Goal: Information Seeking & Learning: Learn about a topic

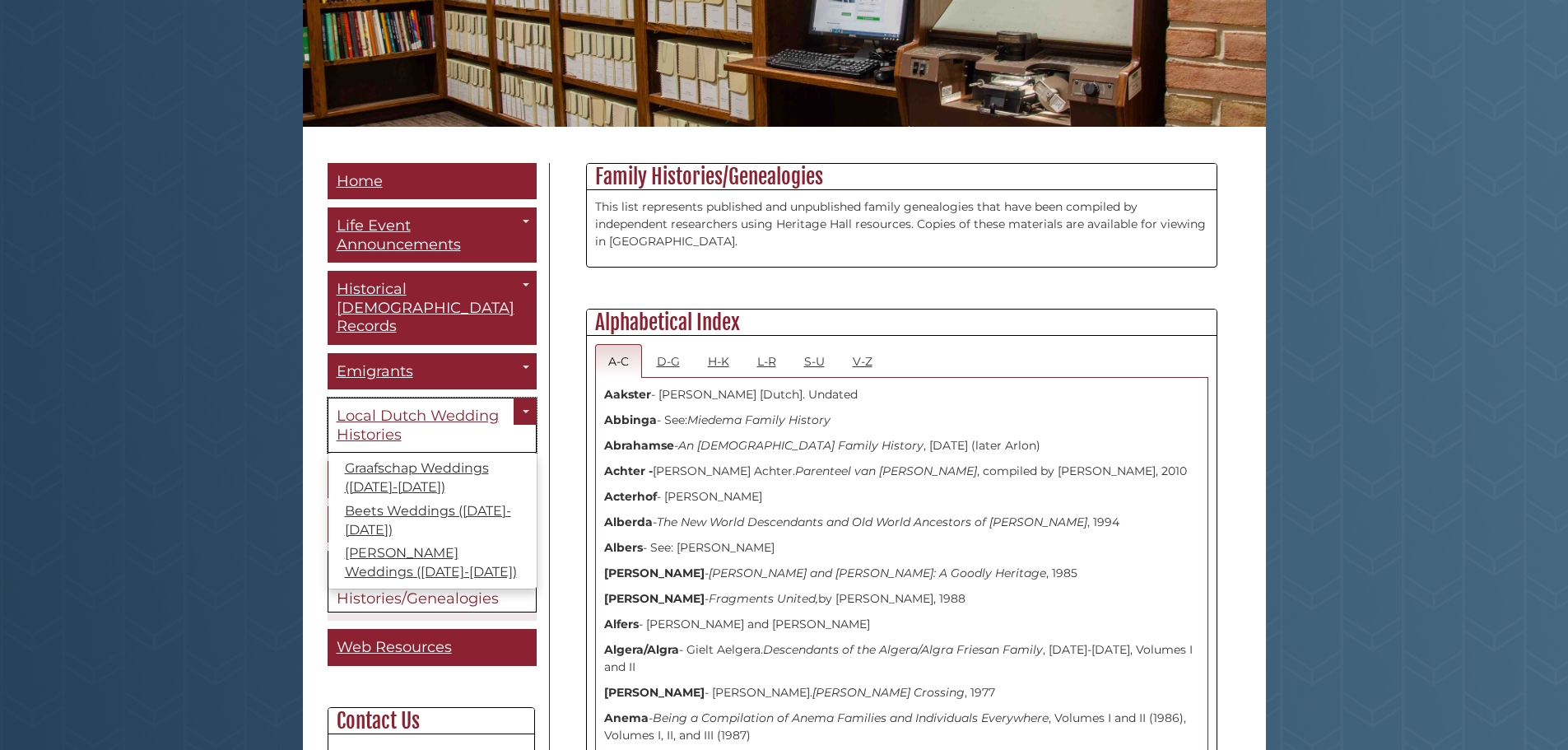
scroll to position [330, 0]
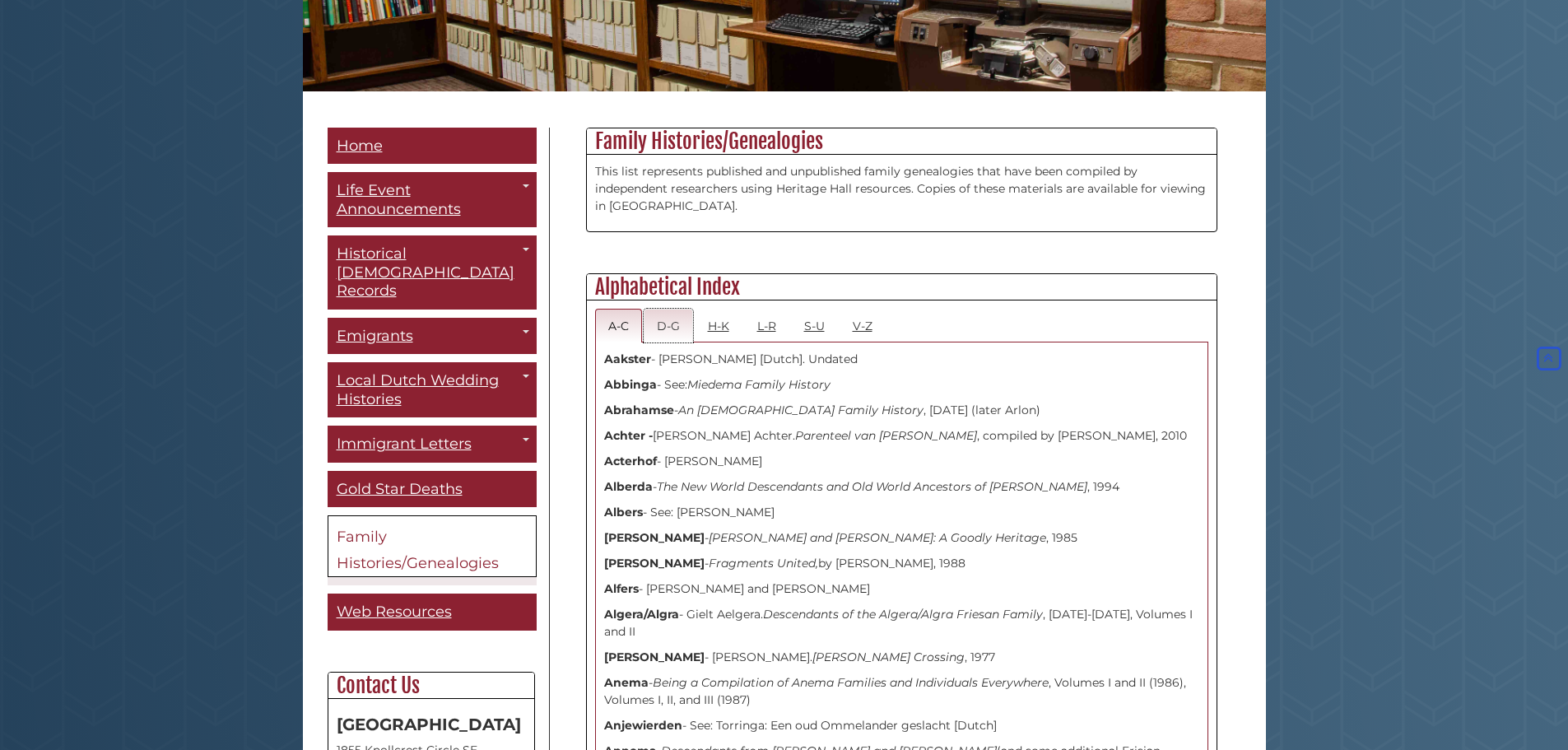
click at [672, 329] on link "D-G" at bounding box center [668, 325] width 49 height 34
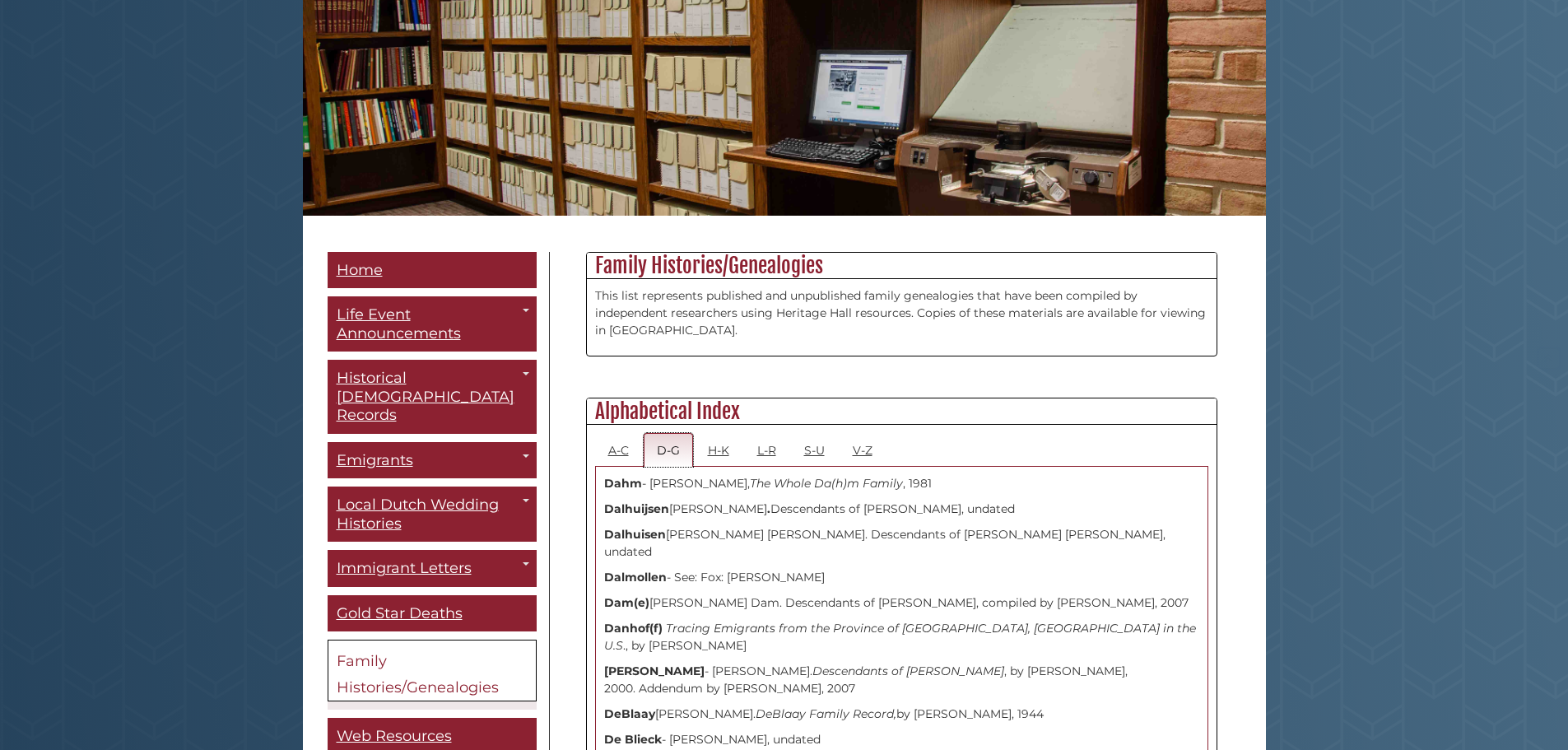
scroll to position [247, 0]
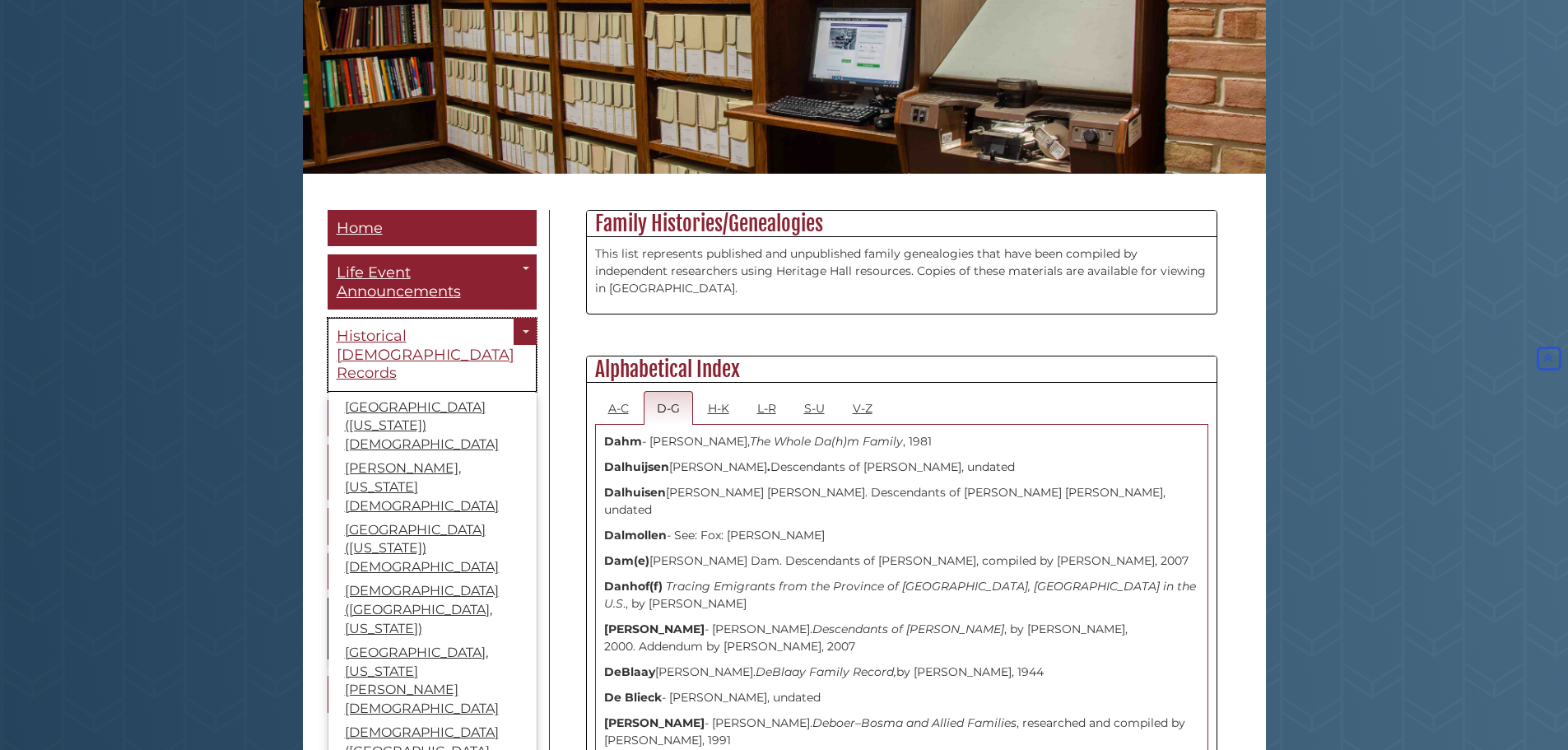
click at [366, 336] on span "Historical [DEMOGRAPHIC_DATA] Records" at bounding box center [426, 354] width 178 height 55
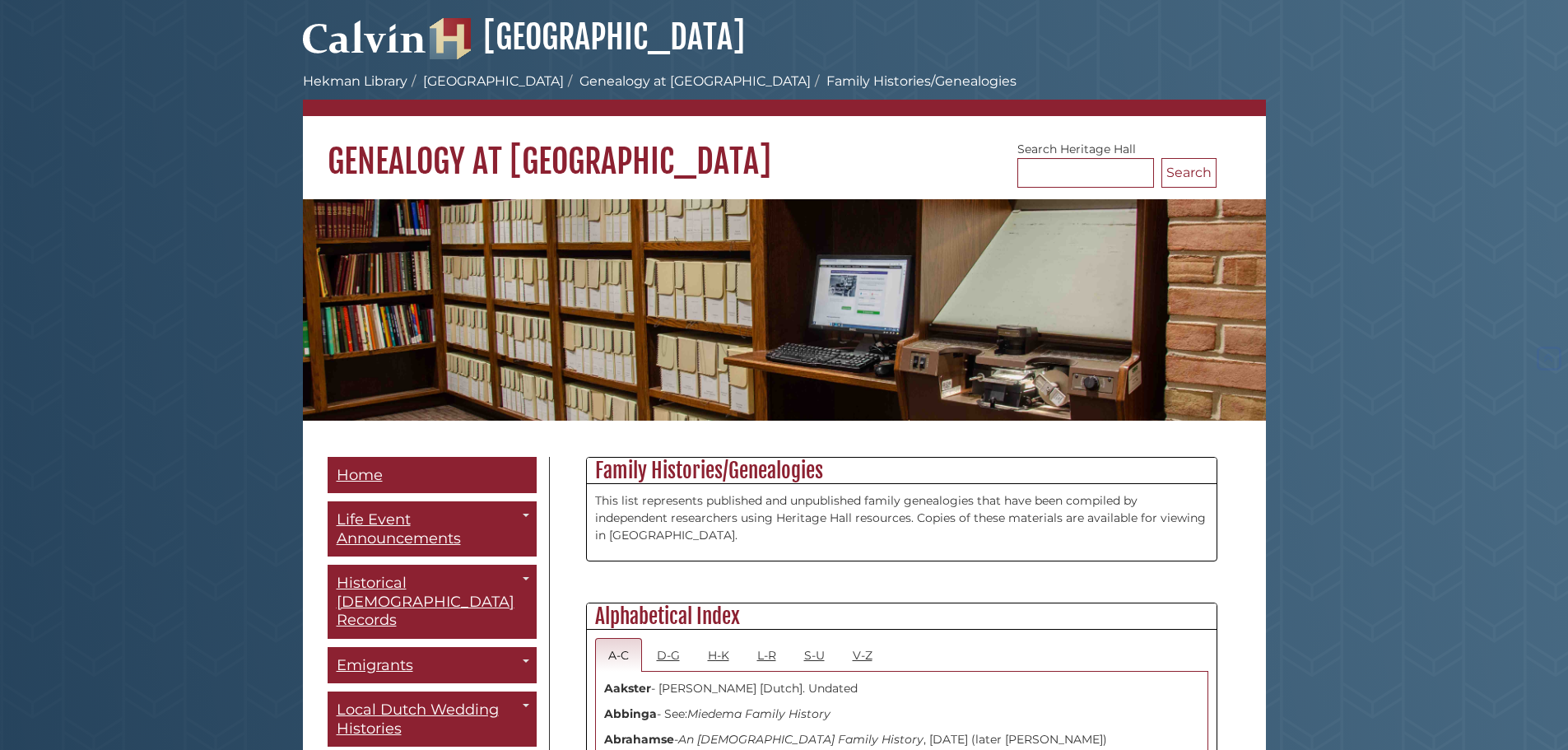
scroll to position [247, 0]
